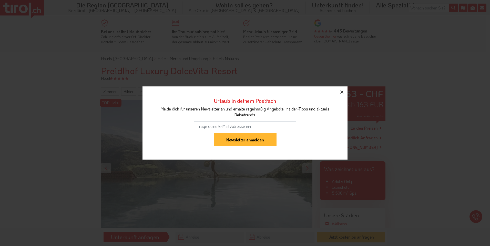
click at [342, 93] on icon "button" at bounding box center [342, 92] width 6 height 6
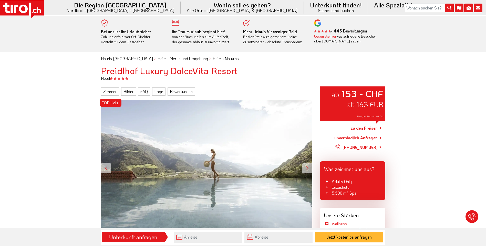
click at [309, 168] on div at bounding box center [307, 168] width 10 height 10
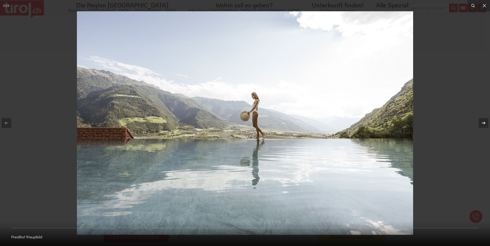
click at [482, 122] on icon at bounding box center [483, 123] width 6 height 6
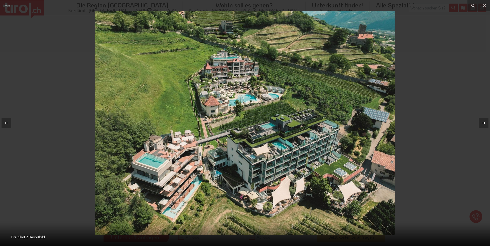
click at [483, 125] on icon at bounding box center [483, 123] width 6 height 6
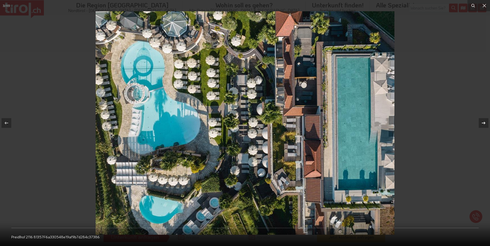
click at [483, 124] on icon at bounding box center [483, 123] width 6 height 6
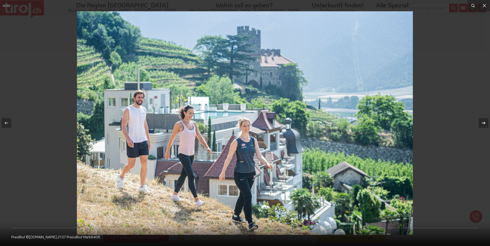
click at [483, 124] on icon at bounding box center [483, 123] width 6 height 6
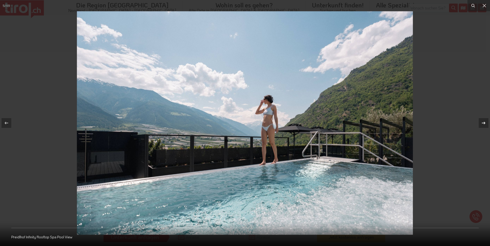
click at [483, 124] on icon at bounding box center [483, 123] width 6 height 6
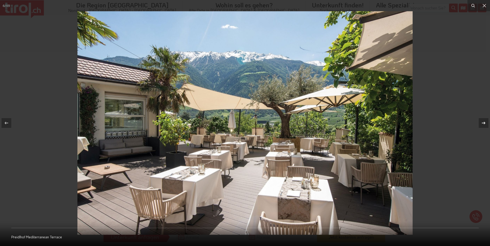
click at [483, 124] on icon at bounding box center [483, 123] width 6 height 6
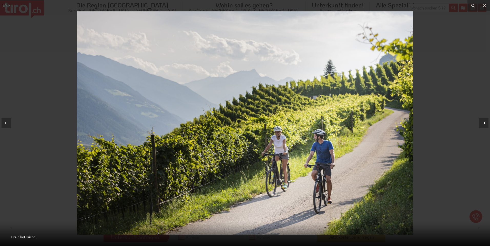
click at [483, 124] on icon at bounding box center [483, 123] width 6 height 6
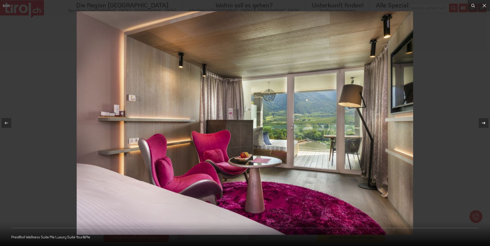
click at [483, 124] on icon at bounding box center [483, 123] width 6 height 6
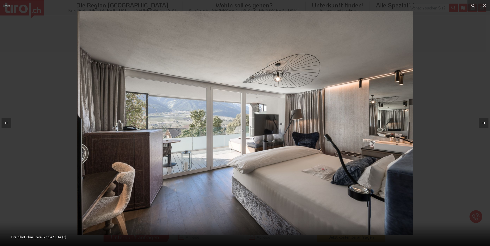
click at [483, 124] on icon at bounding box center [483, 123] width 6 height 6
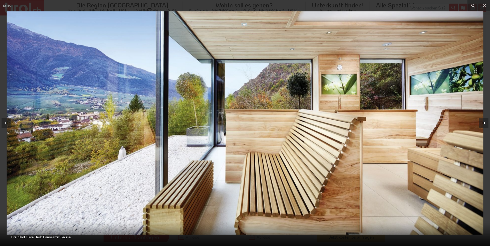
click at [483, 124] on icon at bounding box center [483, 123] width 6 height 6
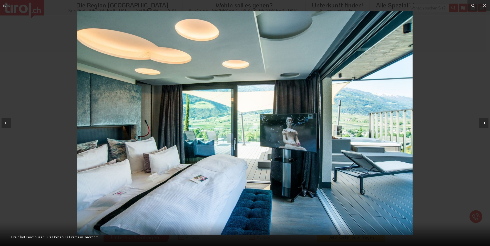
click at [483, 124] on icon at bounding box center [483, 123] width 6 height 6
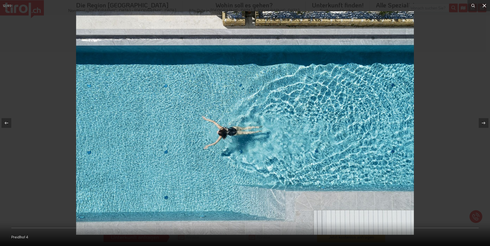
click at [483, 5] on icon at bounding box center [484, 6] width 6 height 6
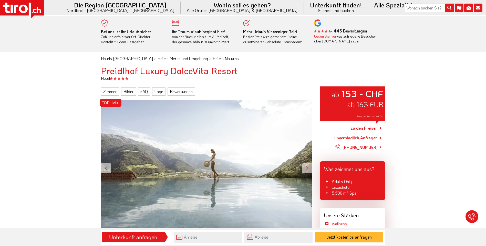
click at [361, 129] on link "zu den Preisen" at bounding box center [364, 128] width 27 height 13
click at [371, 117] on span "Preis pro Person und Tag" at bounding box center [369, 116] width 27 height 3
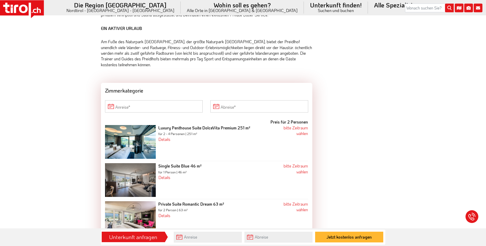
scroll to position [717, 0]
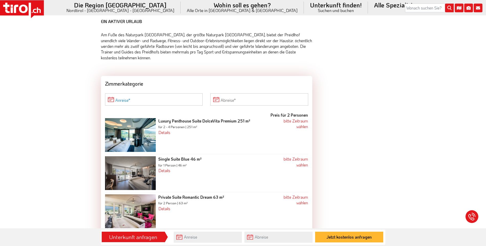
click at [157, 93] on input "Anreise" at bounding box center [154, 99] width 98 height 12
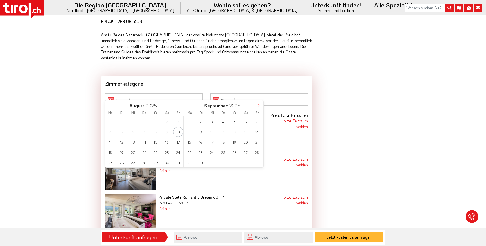
click at [258, 106] on icon at bounding box center [259, 106] width 4 height 4
click at [260, 107] on icon at bounding box center [259, 106] width 4 height 4
type input "2026"
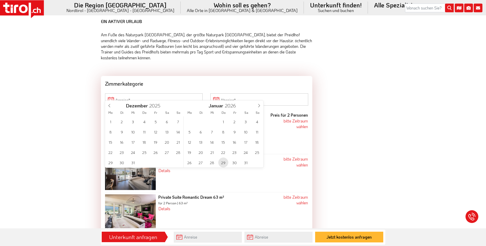
click at [224, 164] on span "29" at bounding box center [223, 163] width 10 height 10
type input "[DATE]"
type input "2026"
click at [256, 122] on span "1" at bounding box center [257, 122] width 10 height 10
type input "[DATE]"
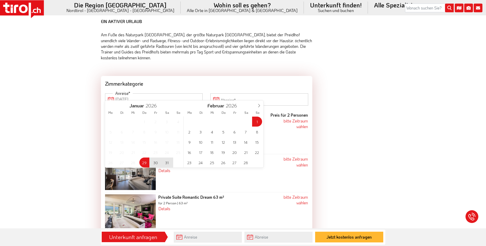
type input "[DATE]"
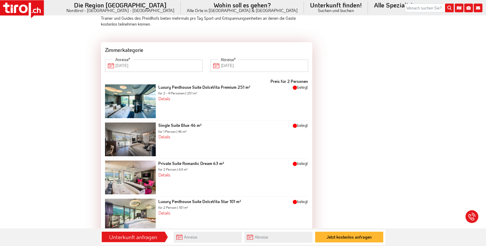
scroll to position [691, 0]
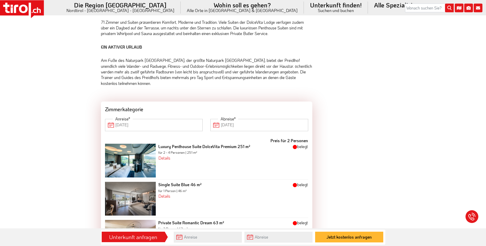
click at [154, 120] on input "[DATE]" at bounding box center [154, 125] width 98 height 12
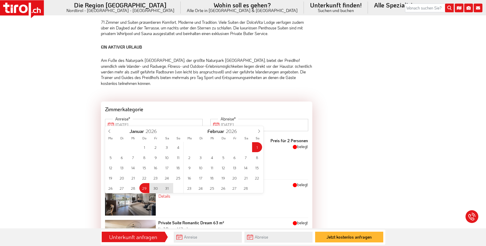
click at [155, 188] on span "30" at bounding box center [156, 188] width 10 height 10
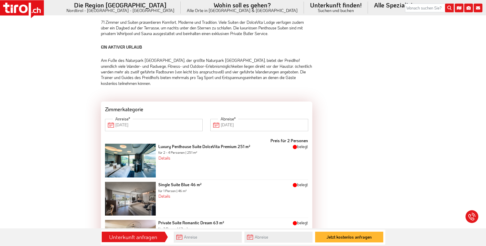
click at [265, 122] on input "[DATE]" at bounding box center [259, 125] width 98 height 12
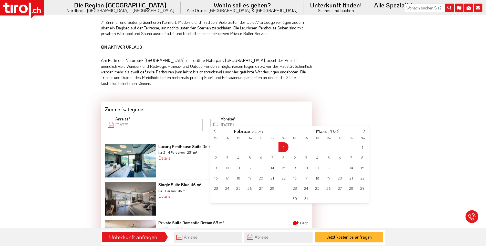
click at [351, 106] on div "ab 153 - CHF ab 163 EUR Preis pro Person und Tag zu den Preisen unverbindlich A…" at bounding box center [352, 190] width 73 height 1588
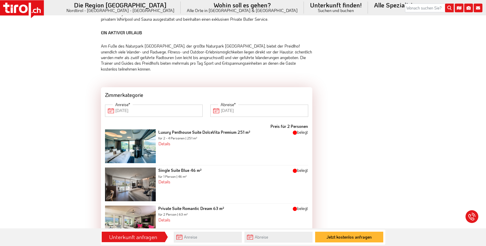
scroll to position [717, 0]
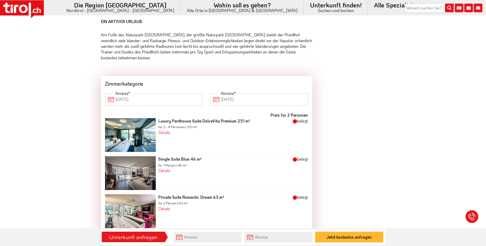
click at [147, 93] on input "[DATE]" at bounding box center [154, 99] width 98 height 12
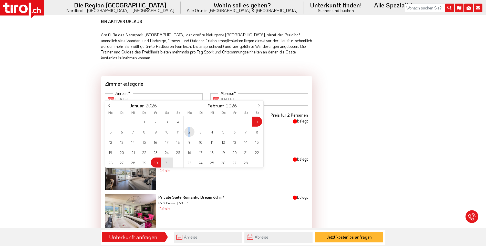
click at [189, 132] on span "2" at bounding box center [189, 132] width 10 height 10
type input "[DATE]"
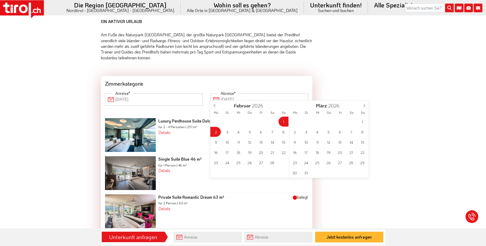
click at [236, 97] on input "[DATE]" at bounding box center [259, 99] width 98 height 12
click at [360, 72] on div "ab 153 - CHF ab 163 EUR Preis pro Person und Tag zu den Preisen unverbindlich A…" at bounding box center [352, 165] width 73 height 1588
type input "[DATE]"
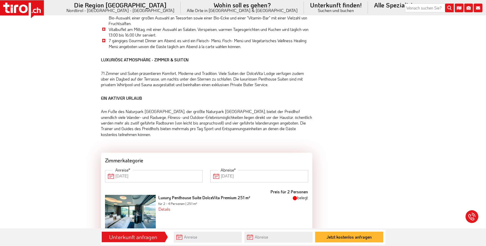
scroll to position [691, 0]
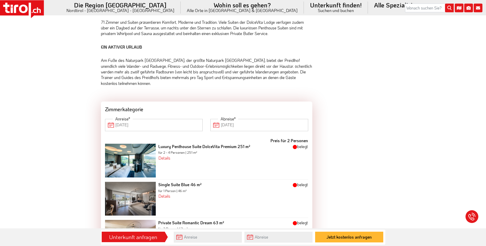
click at [162, 119] on input "[DATE]" at bounding box center [154, 125] width 98 height 12
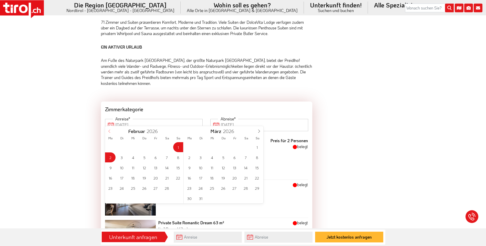
click at [109, 130] on icon at bounding box center [110, 132] width 4 height 4
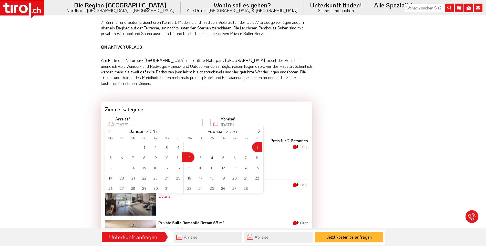
click at [110, 130] on icon at bounding box center [110, 132] width 4 height 4
type input "2025"
click at [107, 131] on span at bounding box center [109, 130] width 9 height 9
type input "2025"
click at [109, 130] on icon at bounding box center [110, 132] width 4 height 4
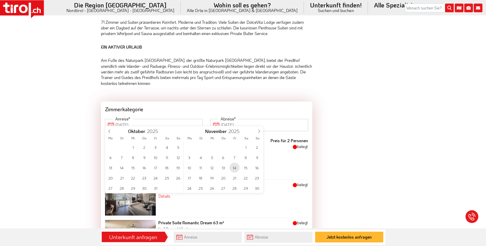
click at [234, 169] on span "14" at bounding box center [234, 168] width 10 height 10
type input "[DATE]"
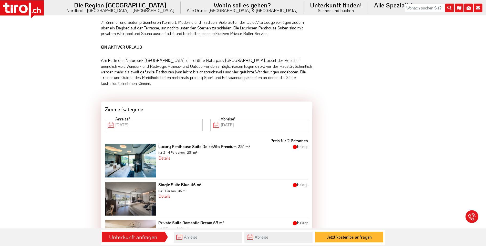
type input "2026"
click at [244, 121] on input "[DATE]" at bounding box center [259, 125] width 98 height 12
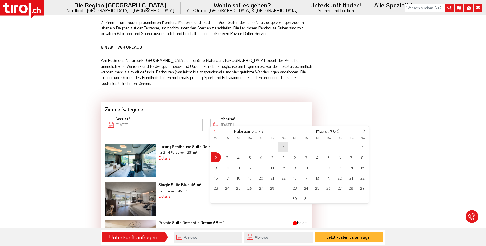
click at [216, 132] on icon at bounding box center [215, 132] width 4 height 4
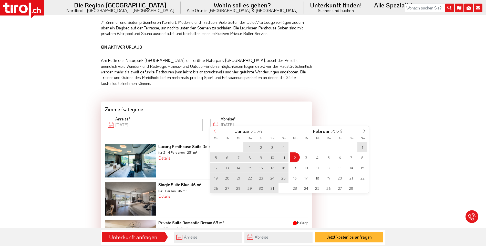
click at [215, 132] on icon at bounding box center [215, 132] width 4 height 4
type input "2025"
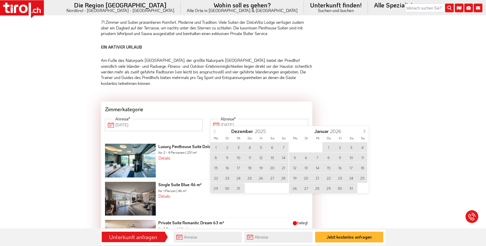
click at [215, 132] on icon at bounding box center [215, 132] width 4 height 4
type input "2025"
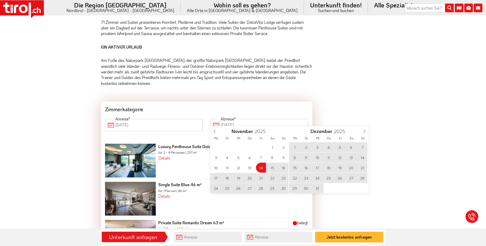
click at [285, 167] on span "16" at bounding box center [283, 168] width 10 height 10
type input "[DATE]"
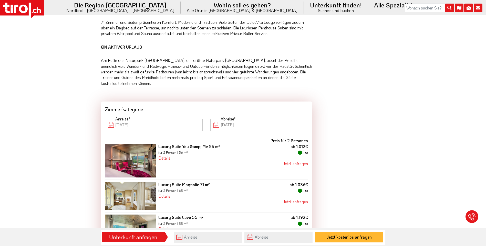
click at [166, 119] on input "[DATE]" at bounding box center [154, 125] width 98 height 12
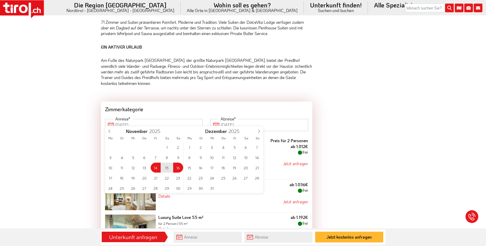
click at [326, 102] on div "ab 153 - CHF ab 163 EUR Preis pro Person und Tag zu den Preisen unverbindlich A…" at bounding box center [352, 190] width 73 height 1588
type input "[DATE]"
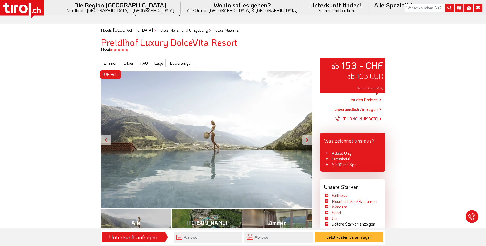
scroll to position [26, 0]
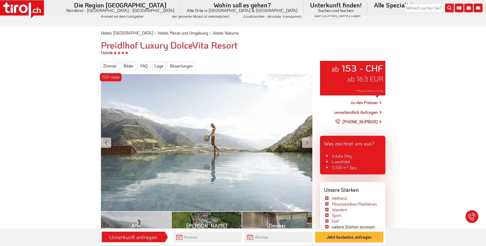
click at [369, 103] on link "zu den Preisen" at bounding box center [364, 103] width 27 height 13
